Goal: Task Accomplishment & Management: Use online tool/utility

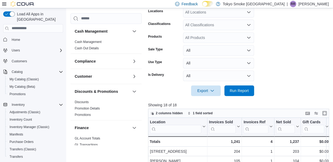
scroll to position [102, 0]
click at [244, 94] on span "Run Report" at bounding box center [238, 90] width 23 height 11
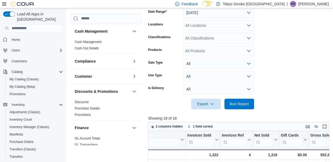
scroll to position [105, 0]
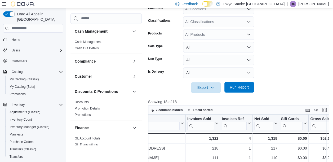
click at [247, 90] on span "Run Report" at bounding box center [238, 87] width 23 height 11
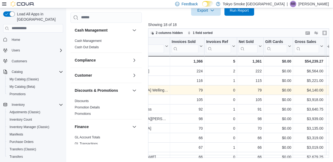
scroll to position [0, 0]
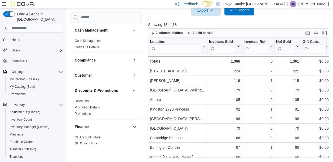
click at [240, 11] on span "Run Report" at bounding box center [238, 9] width 19 height 5
